Goal: Task Accomplishment & Management: Manage account settings

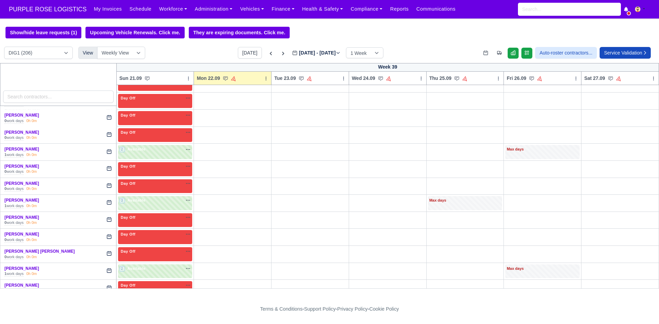
scroll to position [1338, 0]
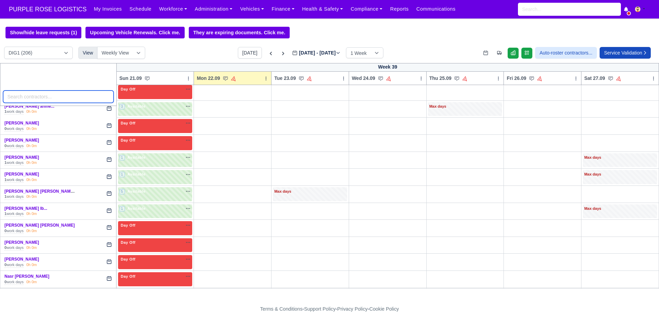
click at [51, 97] on input "search" at bounding box center [58, 97] width 111 height 12
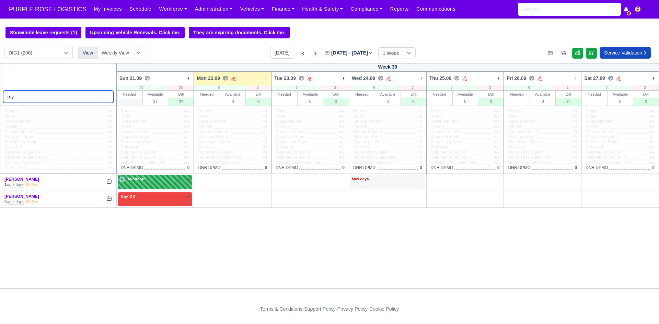
type input "my"
click at [157, 182] on div "4 Available na" at bounding box center [155, 179] width 72 height 6
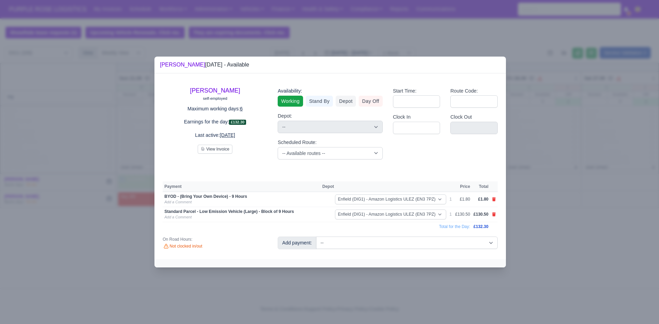
click at [207, 285] on div at bounding box center [329, 162] width 659 height 324
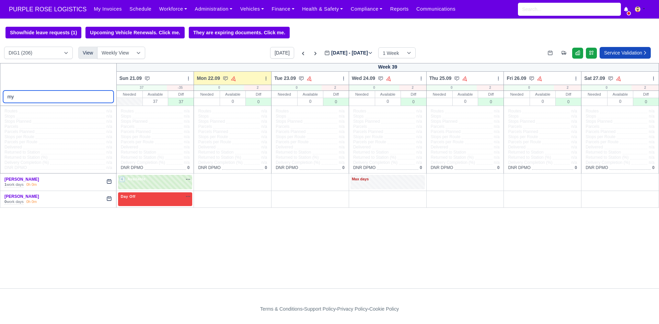
click at [67, 97] on input "my" at bounding box center [58, 97] width 111 height 12
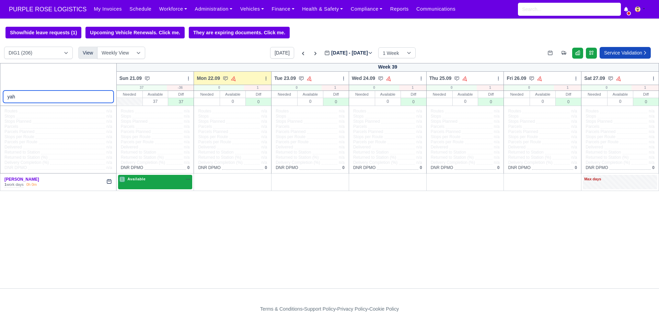
type input "yah"
click at [157, 184] on div "1 Available na" at bounding box center [155, 179] width 72 height 7
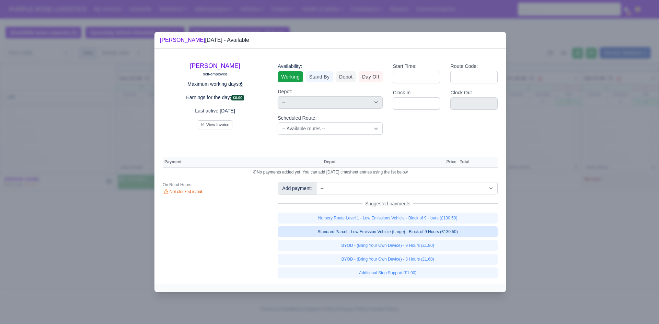
click at [381, 233] on link "Standard Parcel - Low Emission Vehicle (Large) - Block of 9 Hours (£130.50)" at bounding box center [388, 231] width 220 height 11
select select "1"
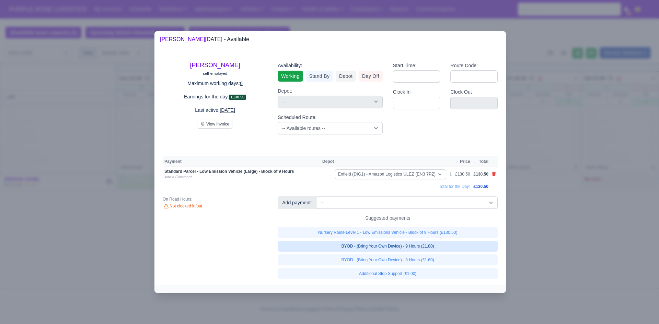
click at [405, 251] on link "BYOD - (Bring Your Own Device) - 9 Hours (£1.80)" at bounding box center [388, 246] width 220 height 11
select select "1"
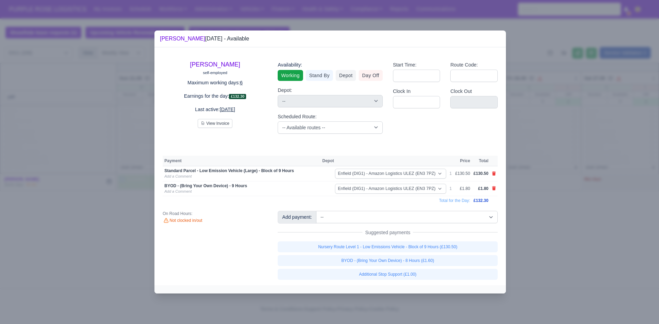
click at [594, 235] on div at bounding box center [329, 162] width 659 height 324
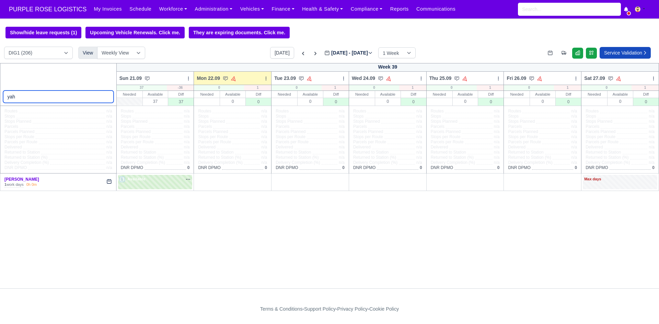
click at [84, 95] on input "yah" at bounding box center [58, 97] width 111 height 12
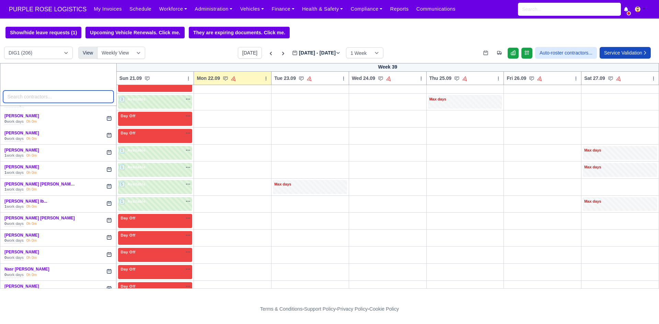
scroll to position [1487, 0]
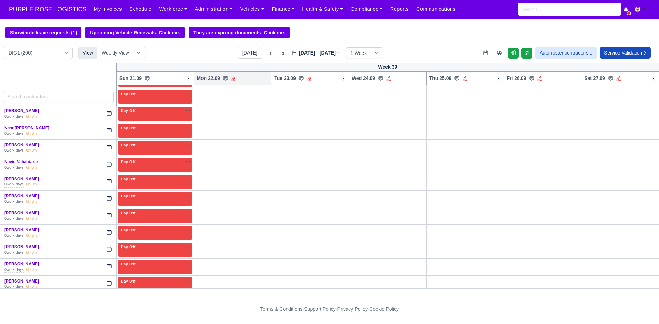
click at [264, 81] on icon at bounding box center [266, 78] width 5 height 5
click at [234, 103] on link "Bulk Status Change" at bounding box center [229, 103] width 77 height 12
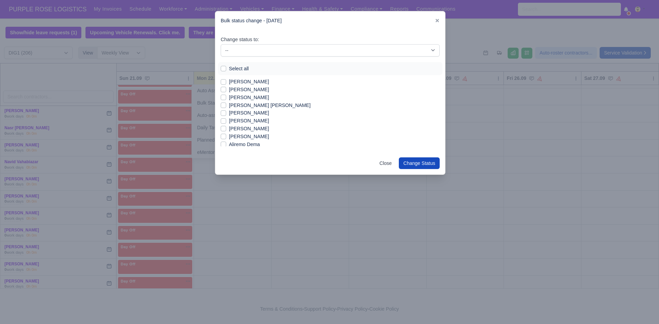
click at [241, 68] on label "Select all" at bounding box center [239, 69] width 20 height 8
click at [226, 68] on input "Select all" at bounding box center [223, 67] width 5 height 5
checkbox input "true"
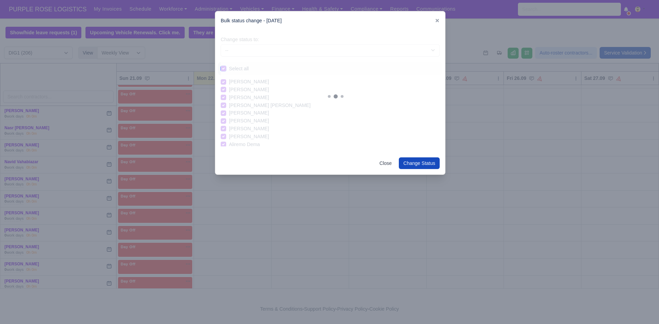
checkbox input "true"
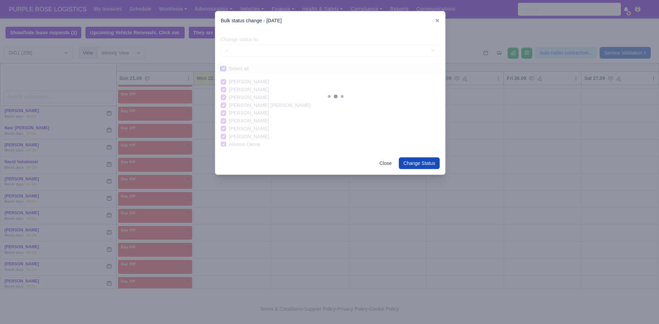
checkbox input "true"
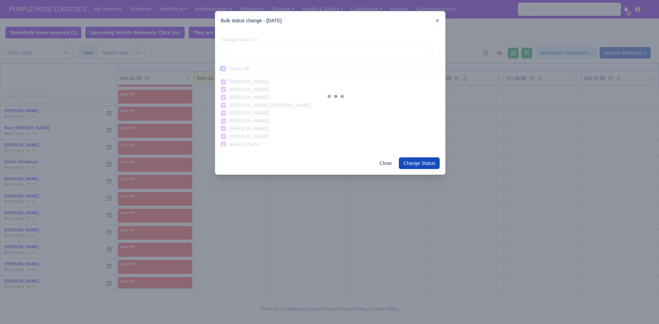
checkbox input "true"
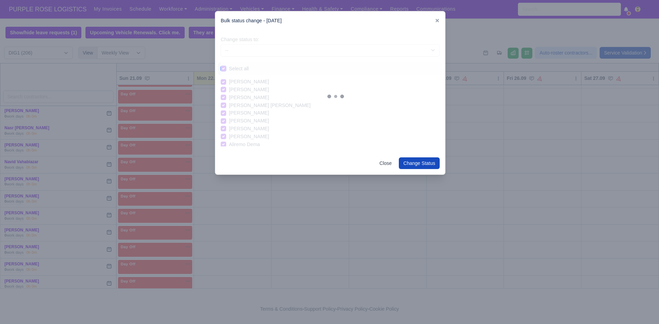
checkbox input "true"
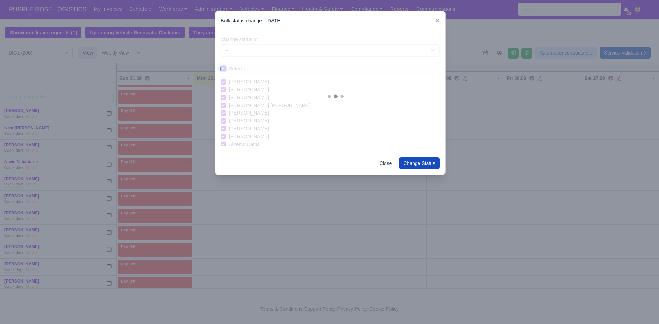
checkbox input "true"
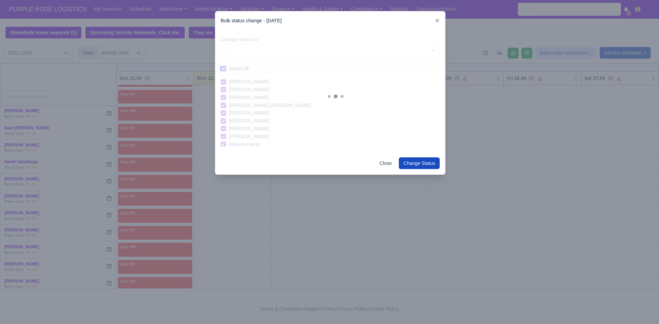
checkbox input "true"
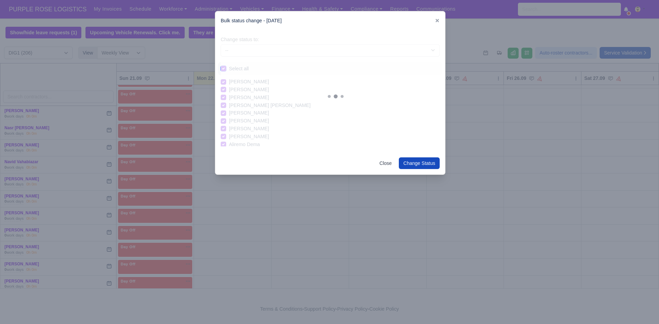
checkbox input "true"
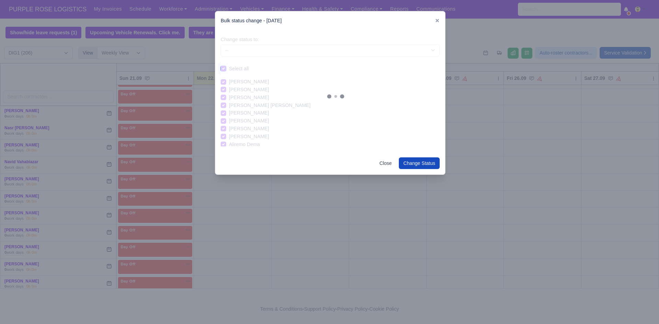
checkbox input "true"
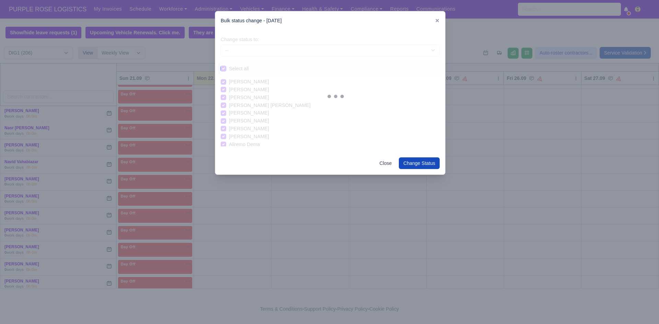
checkbox input "true"
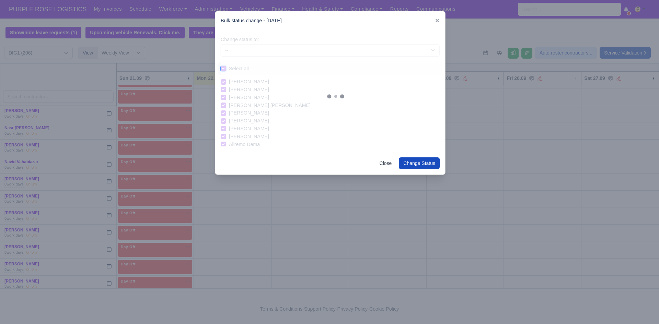
checkbox input "true"
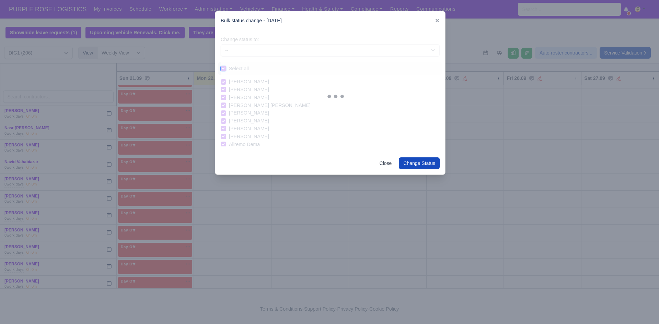
checkbox input "true"
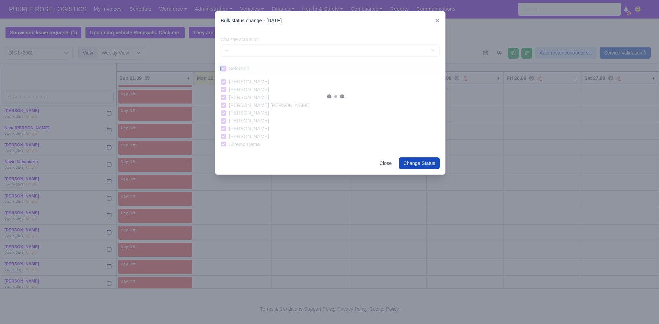
checkbox input "true"
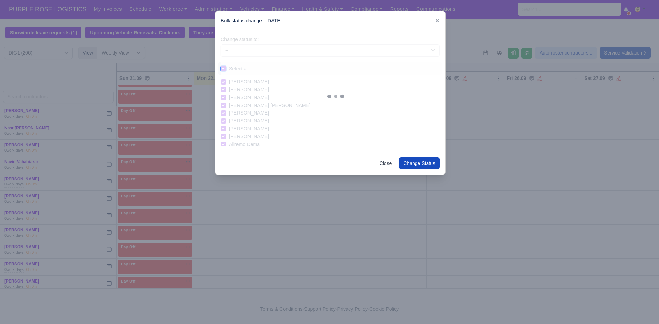
checkbox input "true"
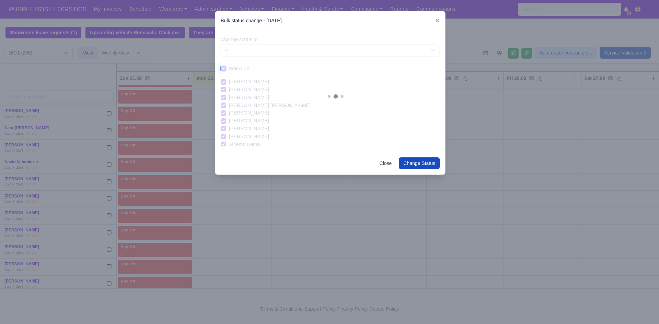
checkbox input "true"
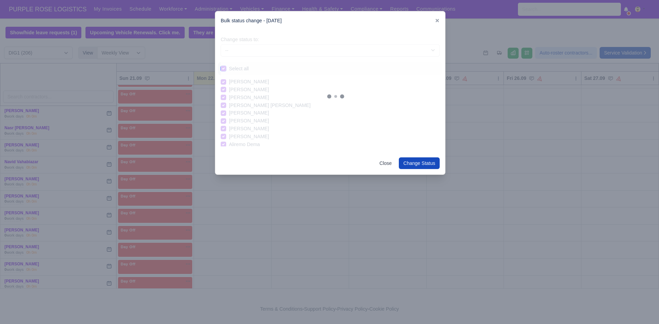
checkbox input "true"
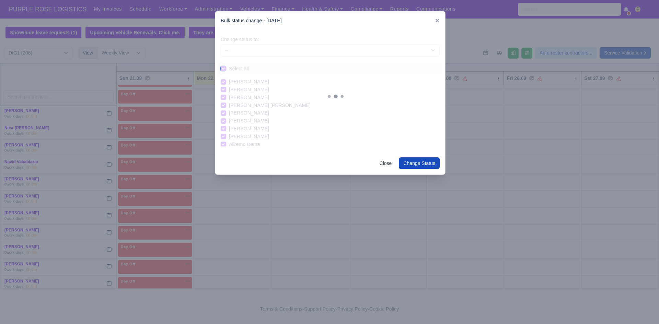
checkbox input "true"
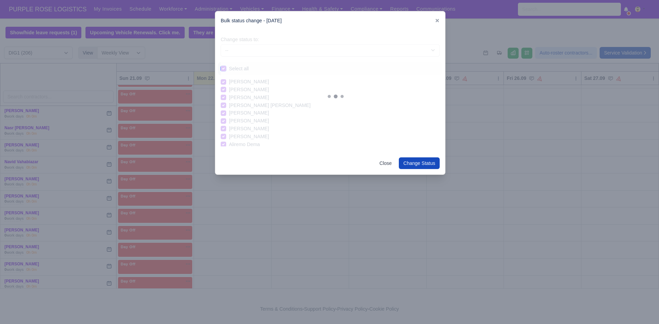
checkbox input "true"
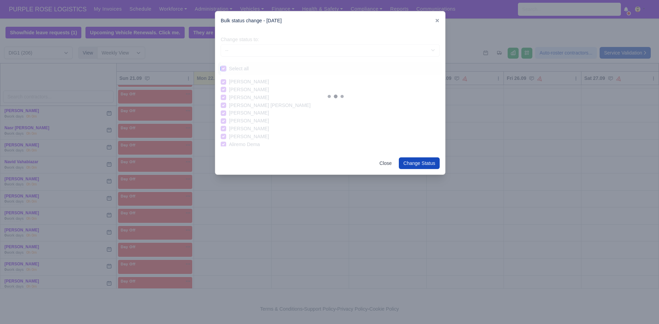
checkbox input "true"
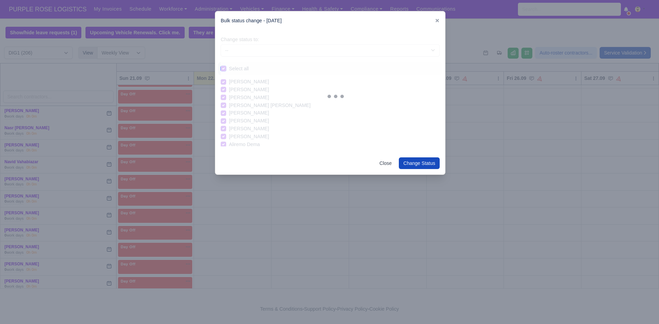
checkbox input "true"
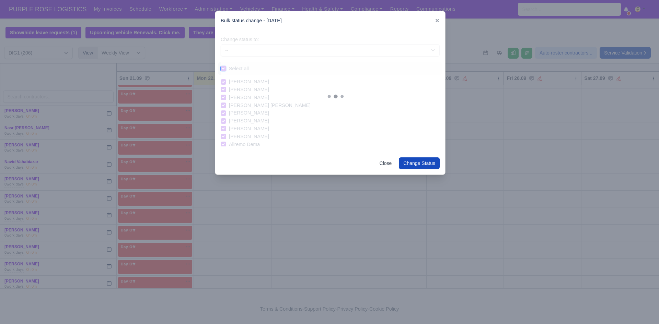
checkbox input "true"
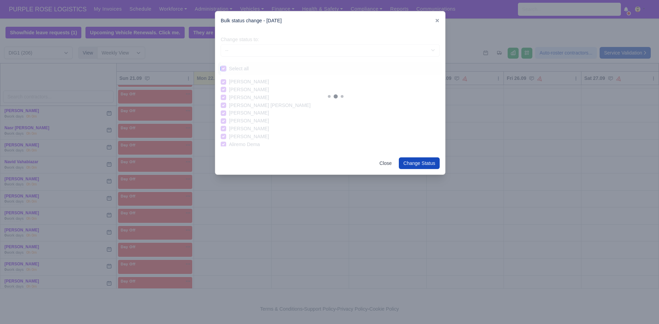
checkbox input "true"
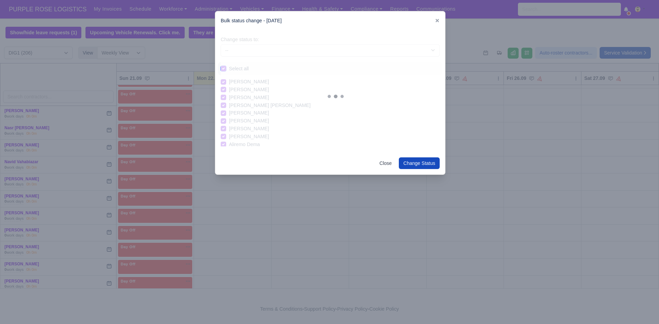
checkbox input "true"
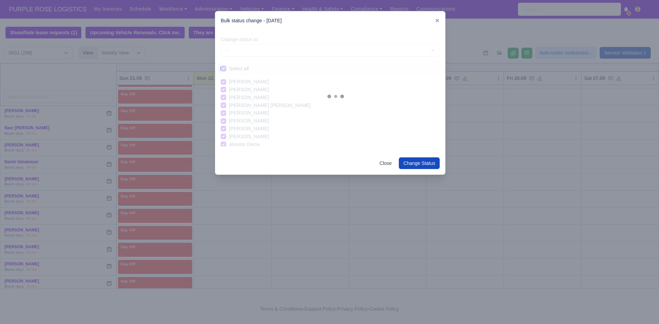
checkbox input "true"
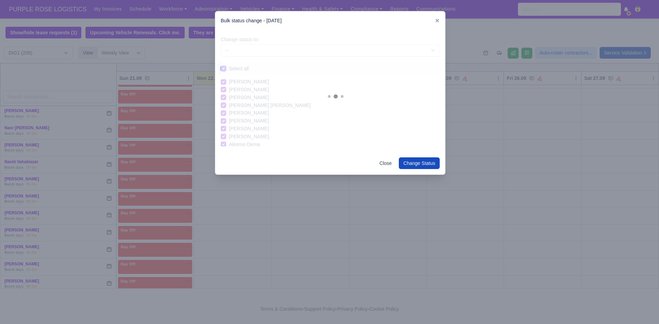
checkbox input "true"
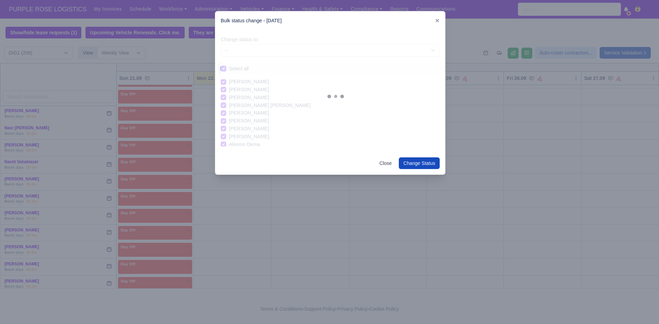
checkbox input "true"
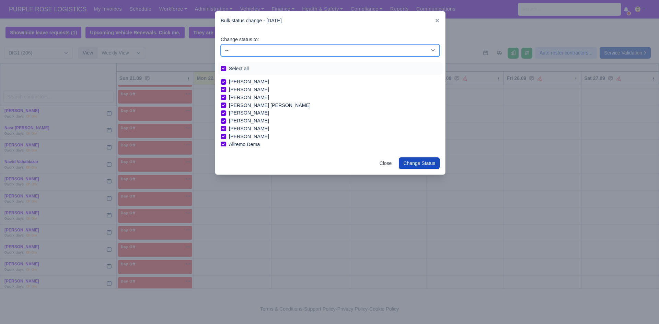
click at [250, 50] on select "-- Unasigned Available Day Off Stand By Other Depot" at bounding box center [330, 50] width 219 height 12
select select "Day Off"
click at [221, 44] on select "-- Unasigned Available Day Off Stand By Other Depot" at bounding box center [330, 50] width 219 height 12
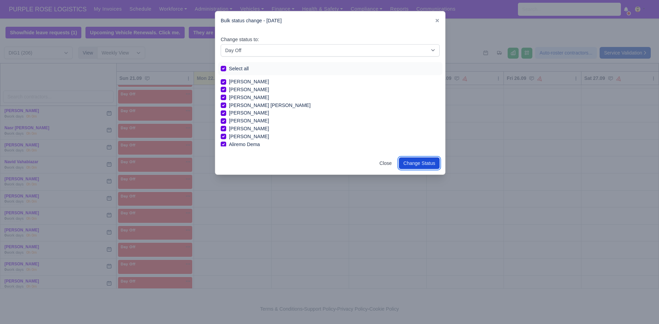
click at [413, 168] on button "Change Status" at bounding box center [419, 164] width 41 height 12
